Goal: Task Accomplishment & Management: Manage account settings

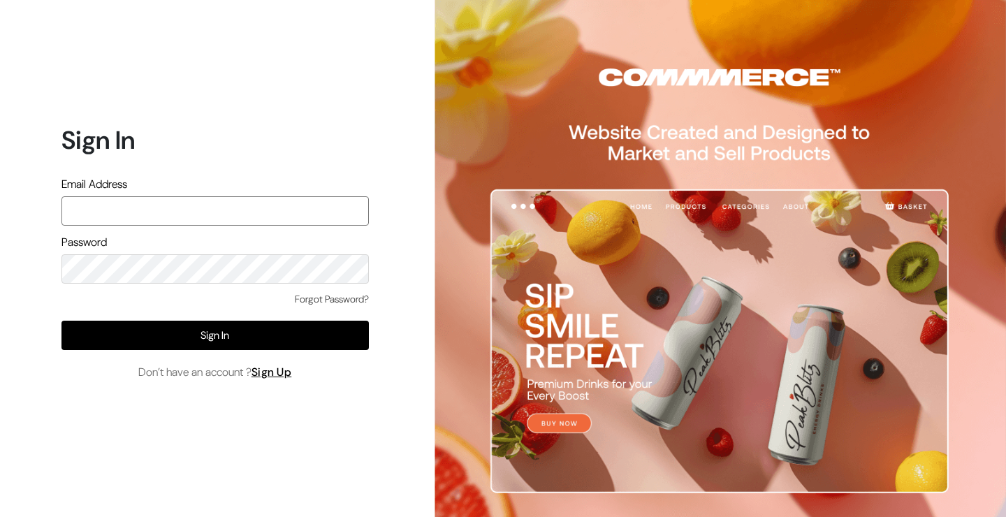
click at [241, 210] on input "text" at bounding box center [214, 210] width 307 height 29
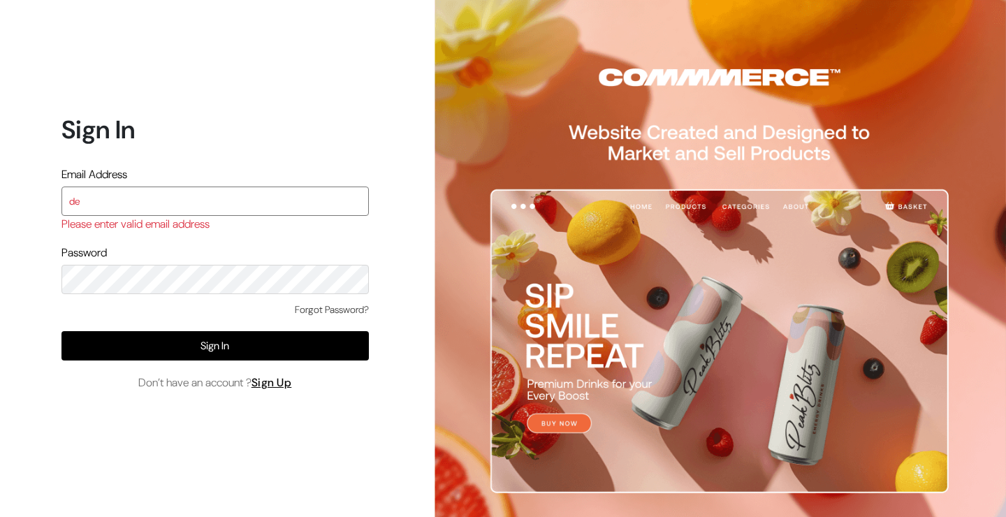
type input "demo@outdocart.in"
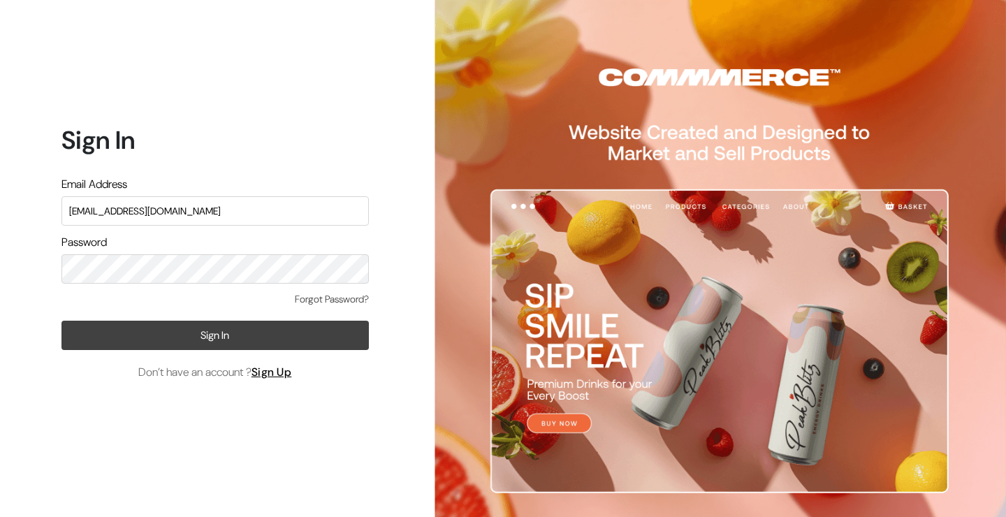
click at [195, 344] on button "Sign In" at bounding box center [214, 335] width 307 height 29
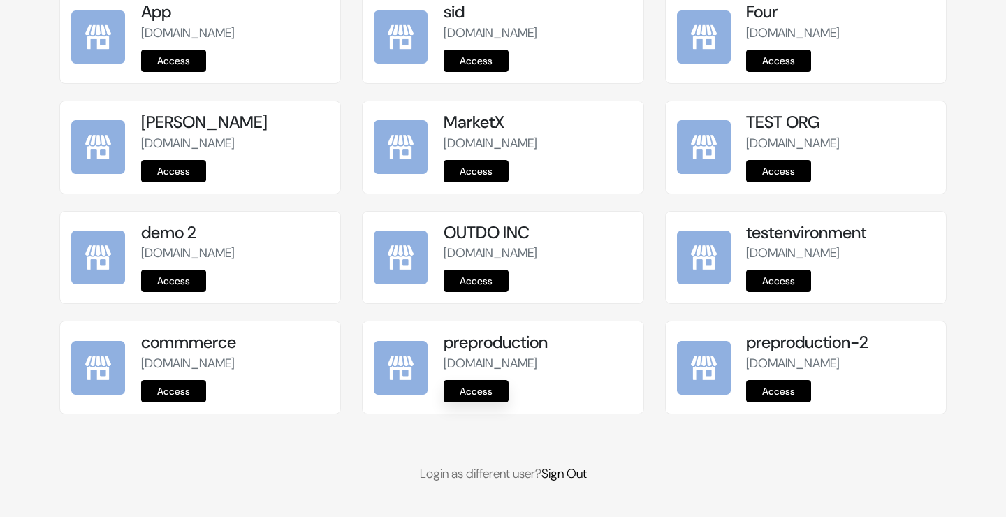
scroll to position [1764, 0]
click at [477, 388] on link "Access" at bounding box center [476, 391] width 65 height 22
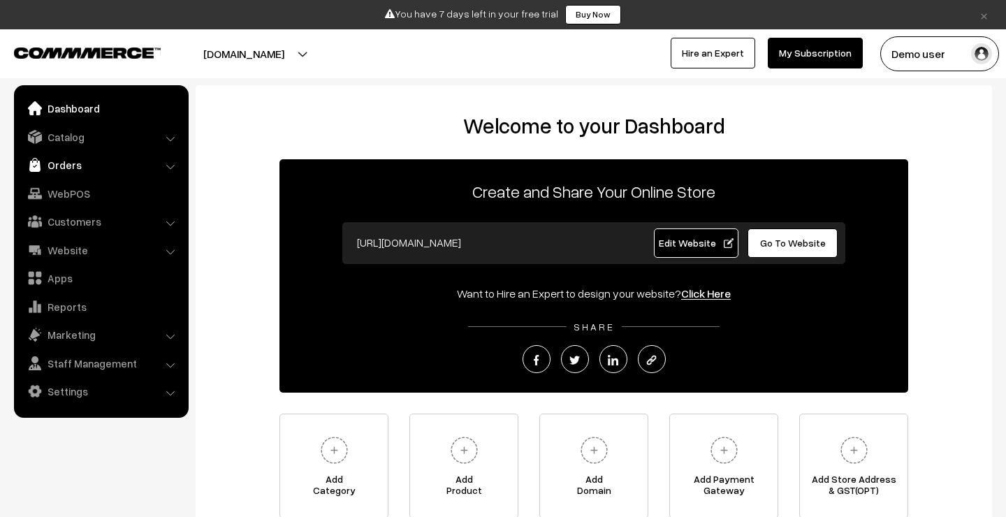
click at [103, 170] on link "Orders" at bounding box center [100, 164] width 166 height 25
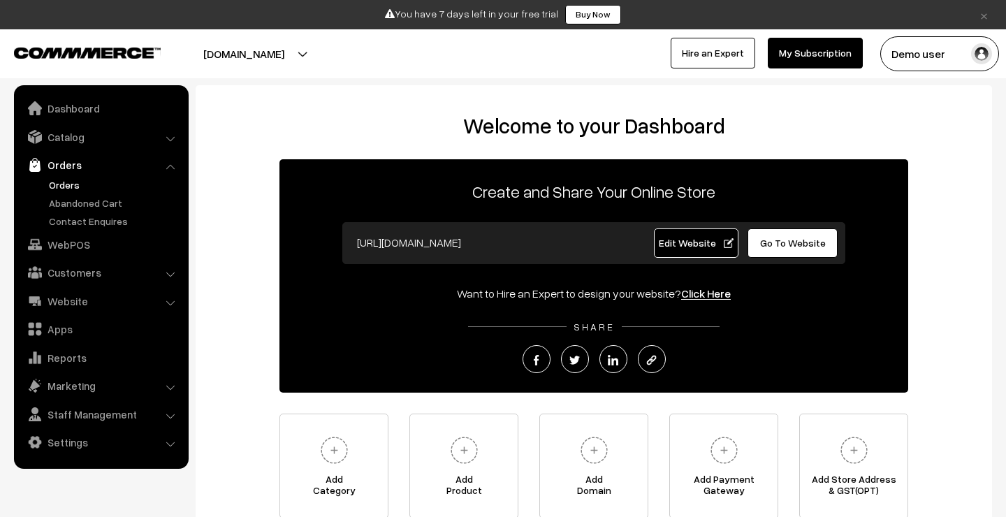
click at [94, 184] on link "Orders" at bounding box center [114, 184] width 138 height 15
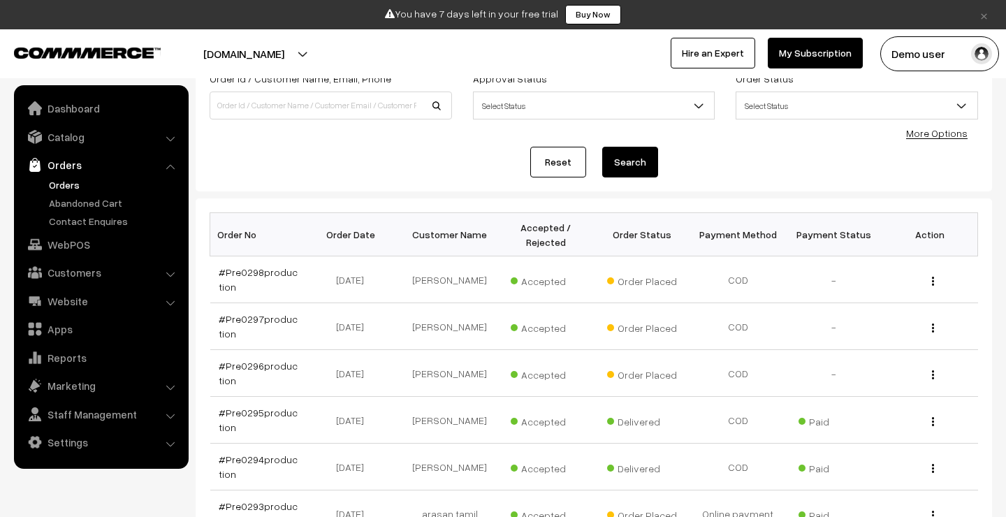
scroll to position [105, 0]
click at [280, 275] on link "#Pre0298production" at bounding box center [258, 278] width 79 height 27
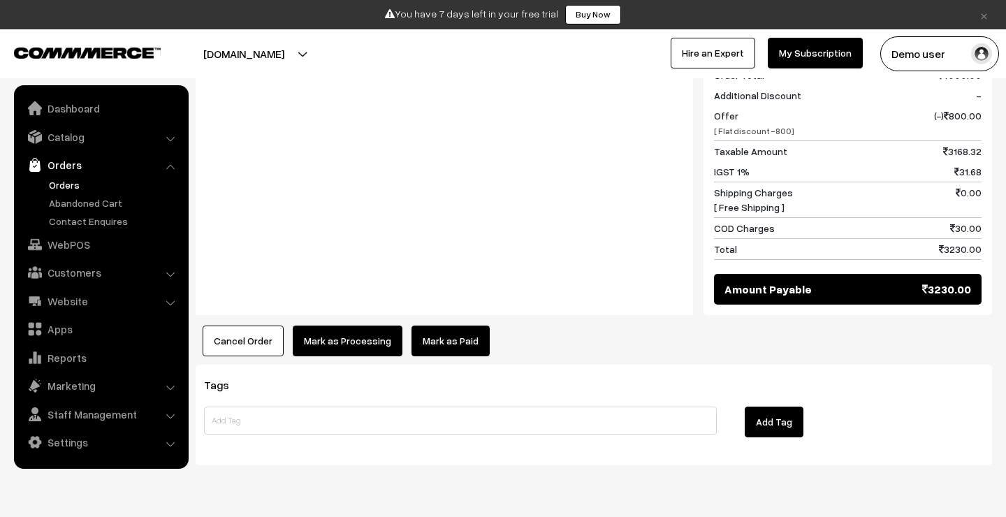
scroll to position [661, 0]
click at [365, 326] on button "Mark as Processing" at bounding box center [348, 341] width 110 height 31
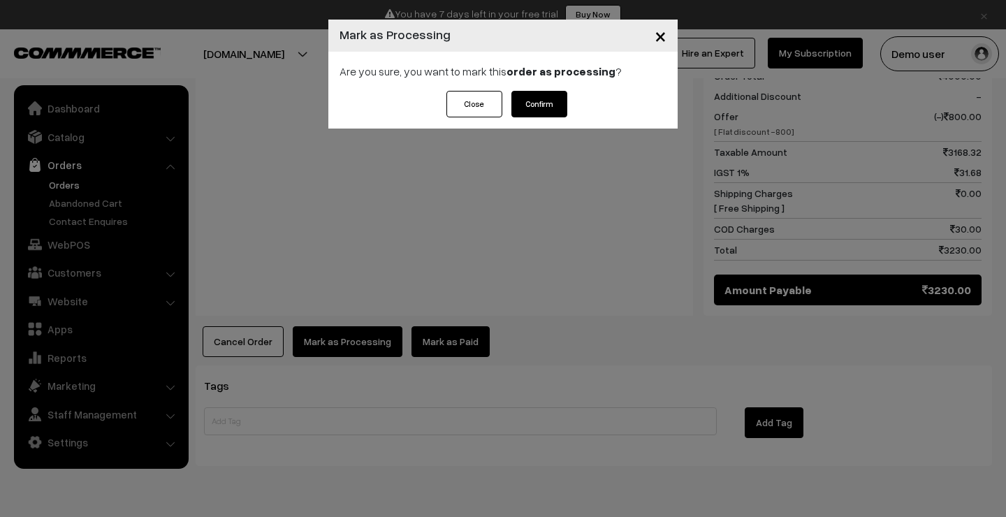
click at [472, 108] on button "Close" at bounding box center [474, 104] width 56 height 27
